Goal: Information Seeking & Learning: Learn about a topic

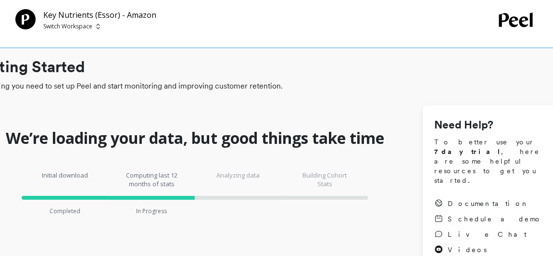
click at [88, 29] on p "Switch Workspace" at bounding box center [67, 27] width 49 height 8
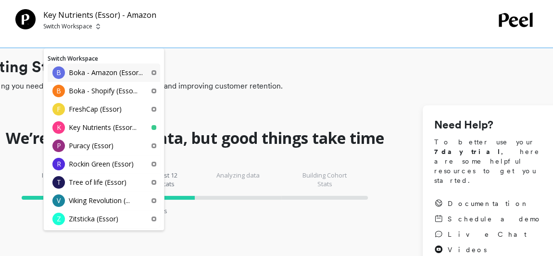
click at [95, 77] on p "Boka - Amazon (Essor..." at bounding box center [106, 73] width 74 height 10
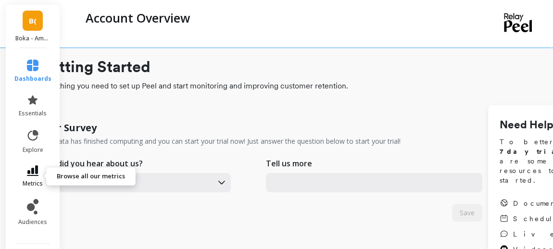
click at [27, 171] on icon at bounding box center [33, 170] width 12 height 11
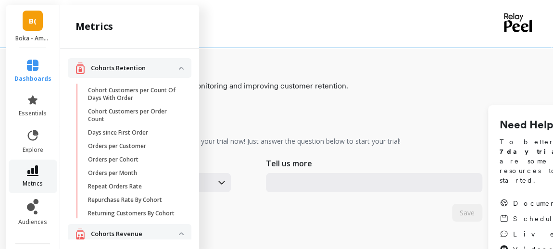
scroll to position [197, 0]
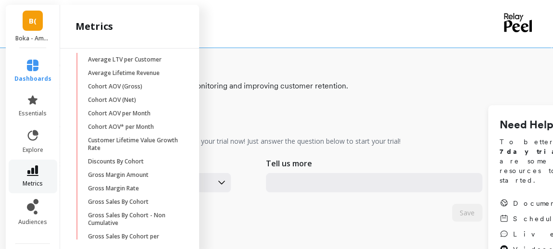
click at [27, 171] on icon at bounding box center [33, 170] width 12 height 11
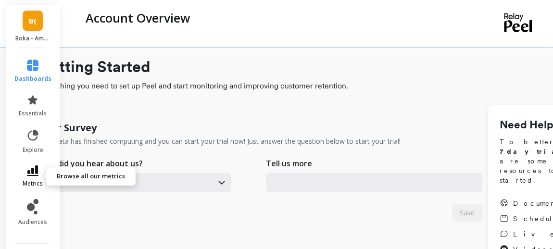
click at [34, 169] on icon at bounding box center [33, 170] width 12 height 11
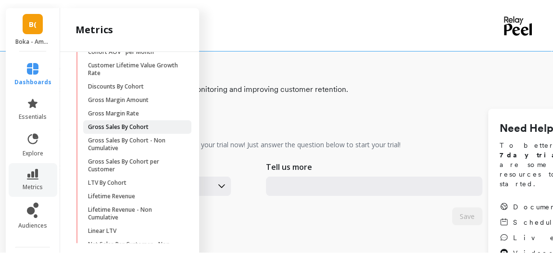
scroll to position [275, 0]
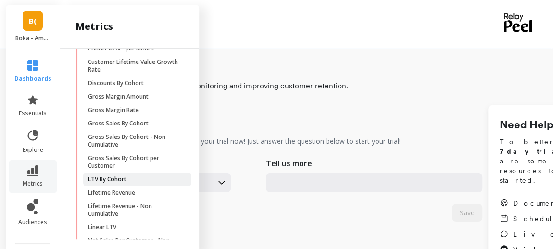
click at [124, 182] on link "LTV By Cohort" at bounding box center [137, 179] width 108 height 13
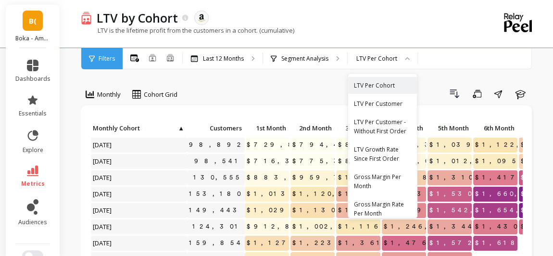
click at [378, 59] on div "LTV Per Cohort" at bounding box center [376, 58] width 41 height 9
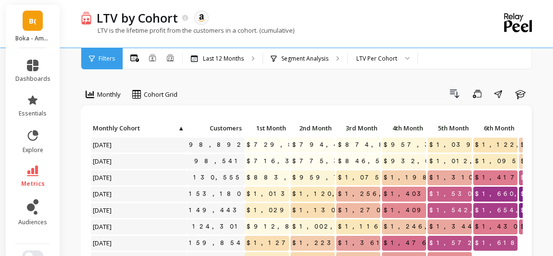
click at [378, 59] on div "LTV Per Cohort" at bounding box center [376, 58] width 41 height 9
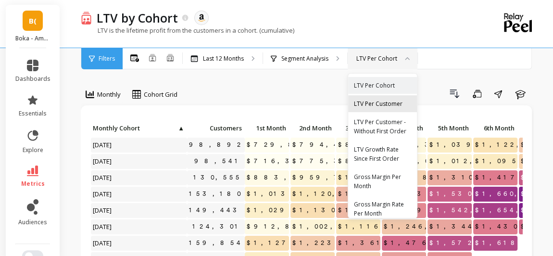
click at [394, 106] on div "LTV Per Customer" at bounding box center [382, 103] width 57 height 9
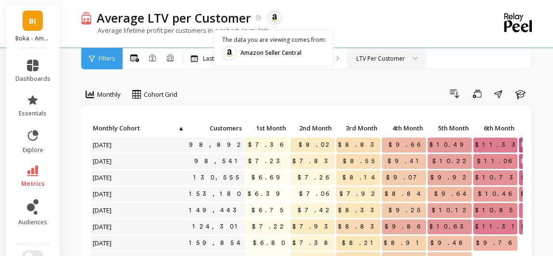
click at [377, 26] on div "Average lifetime profit per customers in a cohort. (cumulative)" at bounding box center [268, 35] width 374 height 18
click at [395, 90] on div "Drill Down Save Share Learn" at bounding box center [359, 93] width 350 height 15
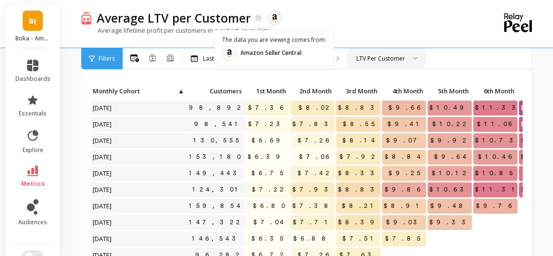
scroll to position [37, 0]
